Goal: Find contact information: Find contact information

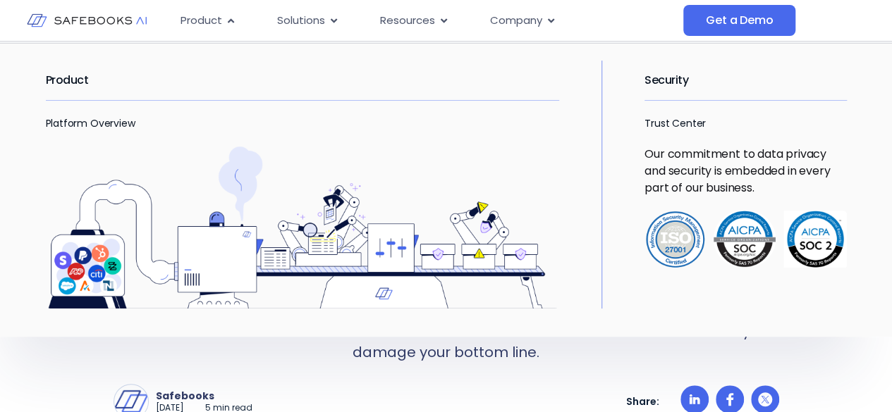
click at [63, 115] on p "Platform Overview" at bounding box center [303, 123] width 514 height 17
click at [66, 119] on link "Platform Overview" at bounding box center [91, 123] width 90 height 14
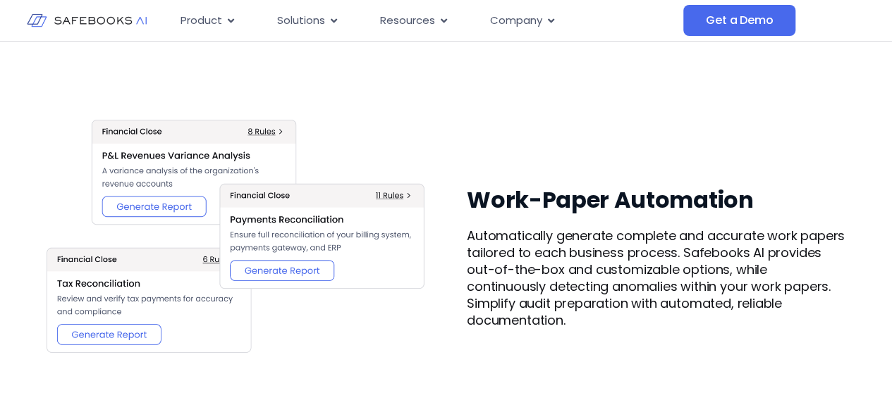
scroll to position [1804, 0]
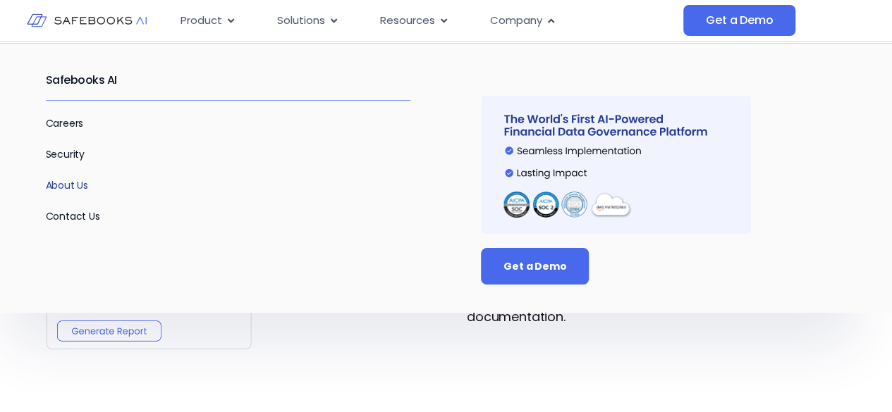
click at [68, 186] on link "About Us" at bounding box center [67, 185] width 43 height 14
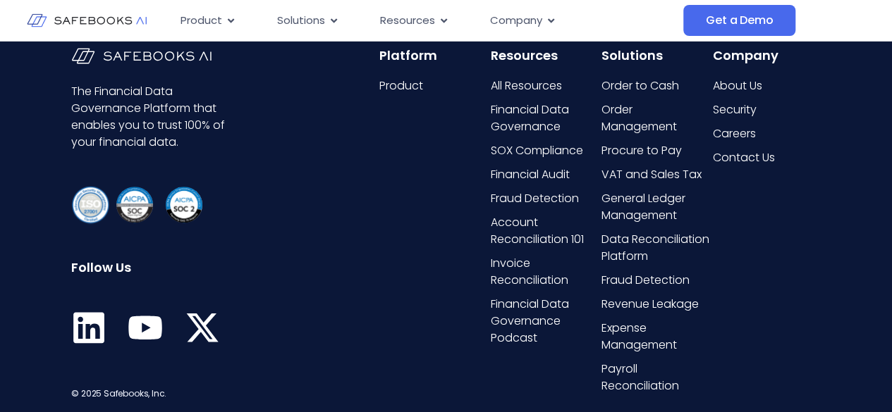
scroll to position [3059, 0]
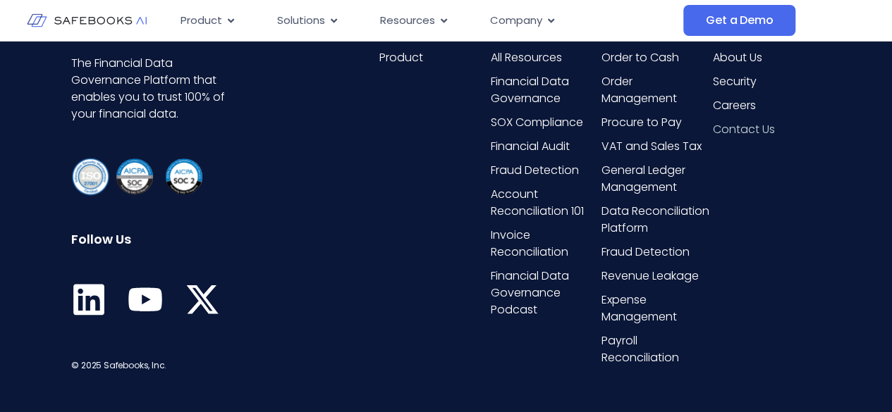
click at [741, 130] on span "Contact Us" at bounding box center [743, 129] width 62 height 17
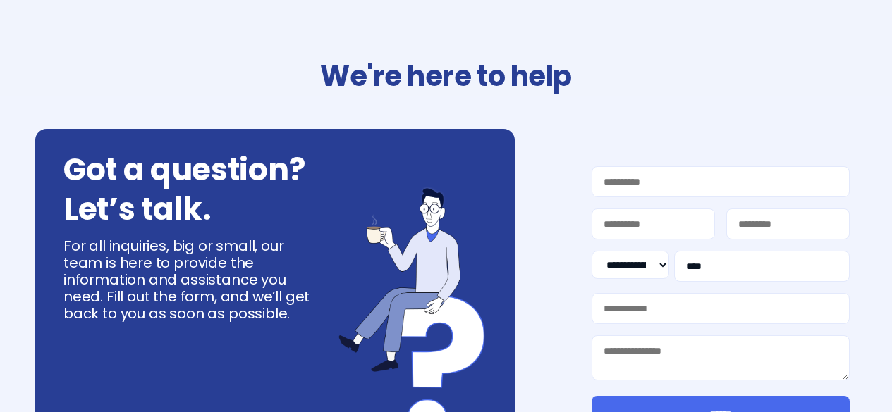
select select "**"
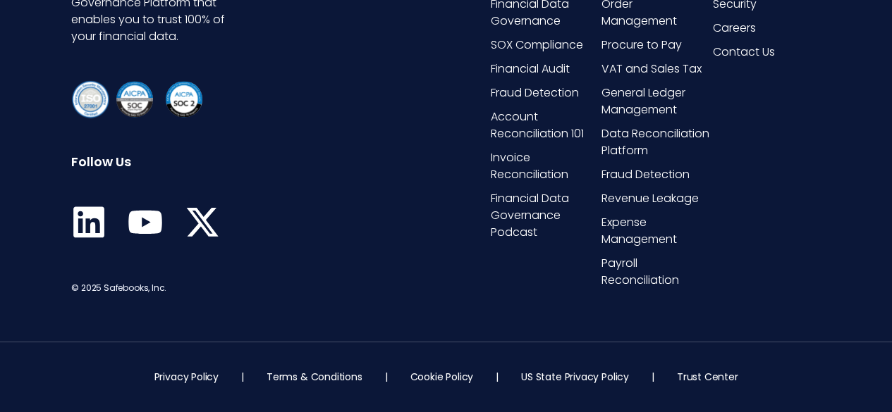
scroll to position [958, 0]
